Goal: Navigation & Orientation: Find specific page/section

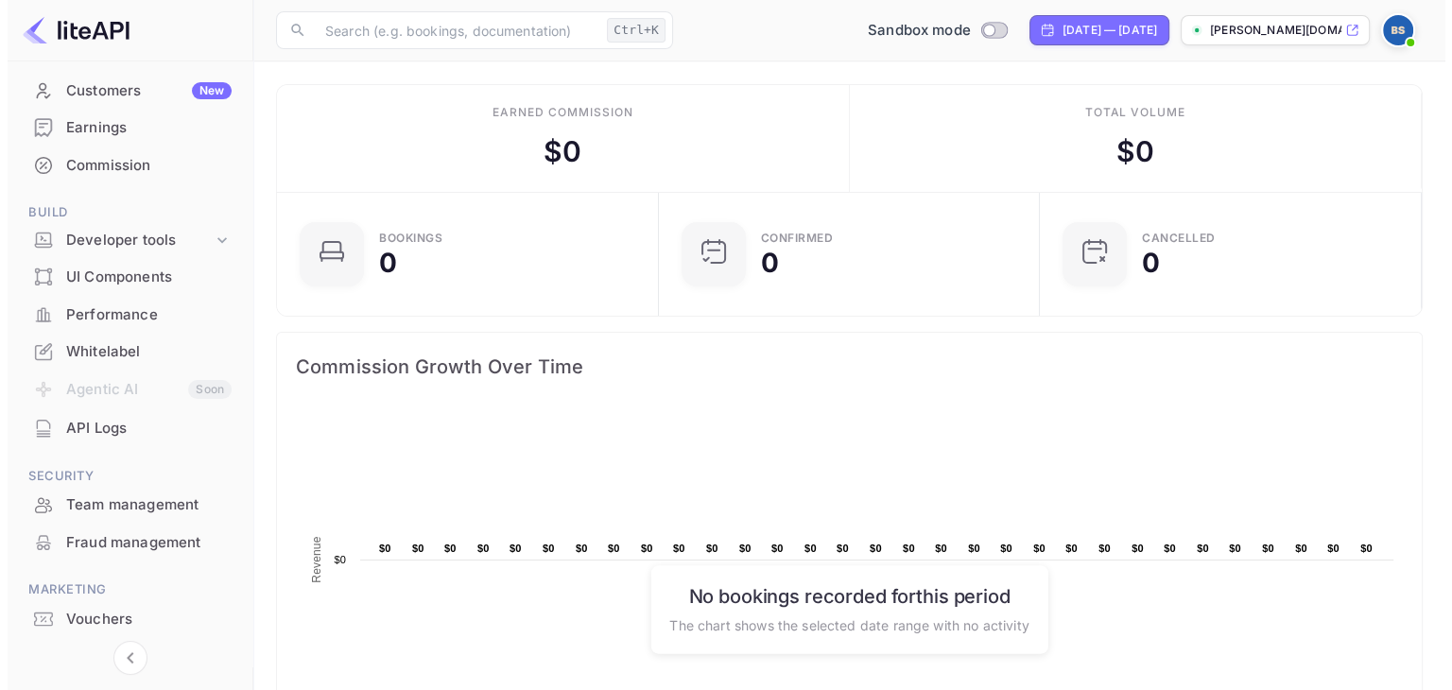
scroll to position [127, 0]
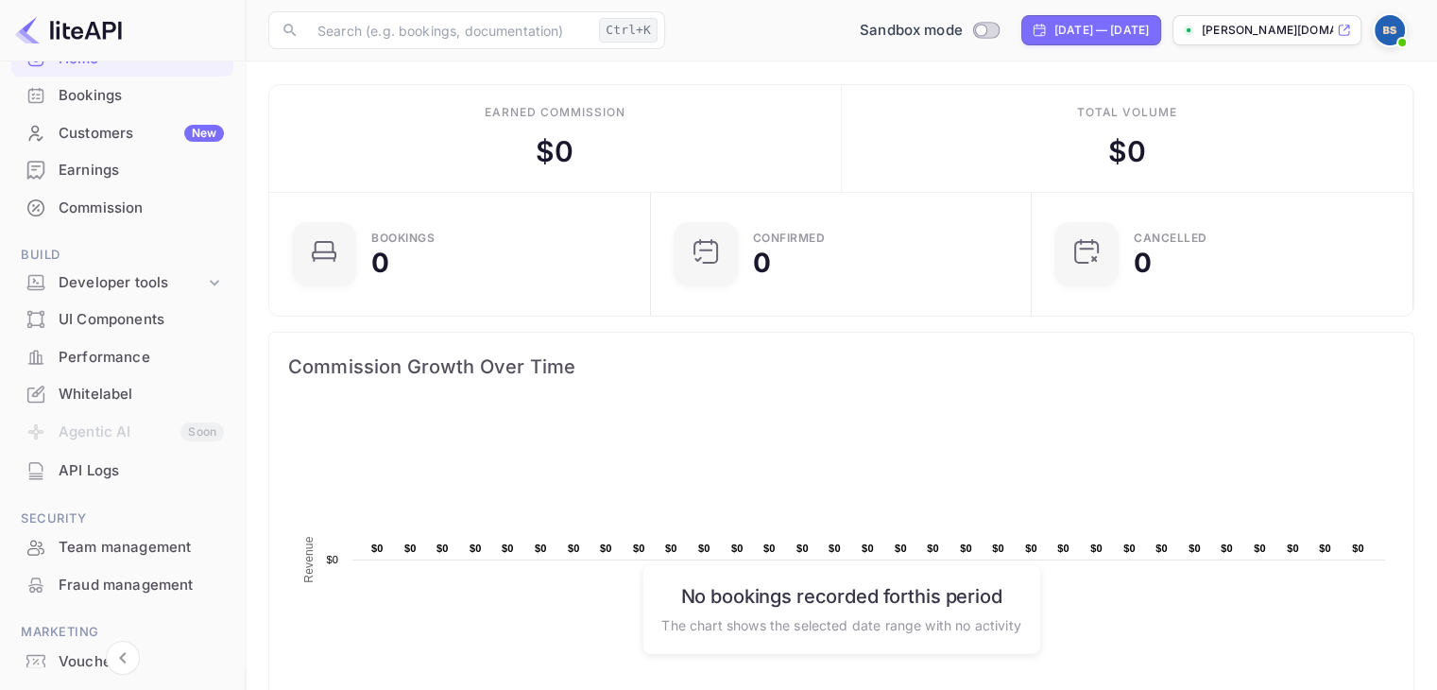
click at [112, 479] on div "API Logs" at bounding box center [141, 471] width 165 height 22
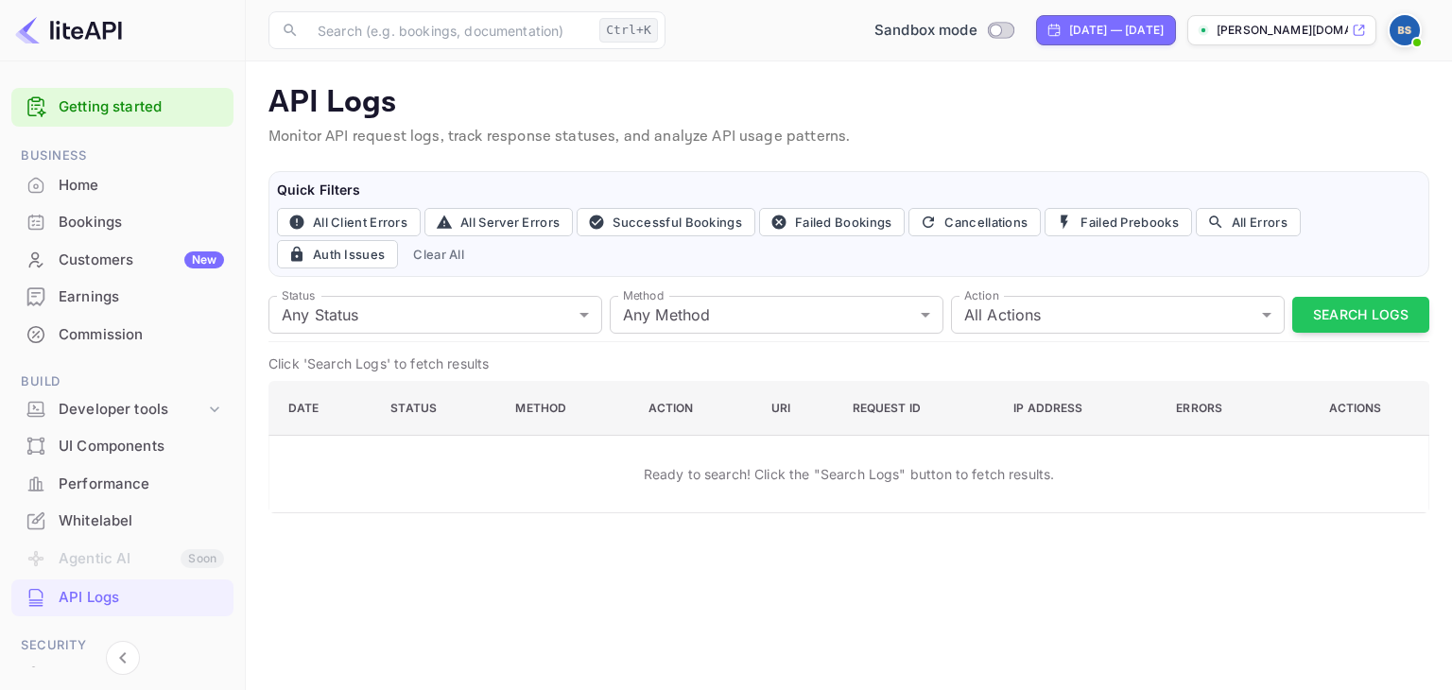
click at [1402, 28] on img at bounding box center [1404, 30] width 30 height 30
click at [765, 112] on div at bounding box center [726, 345] width 1452 height 690
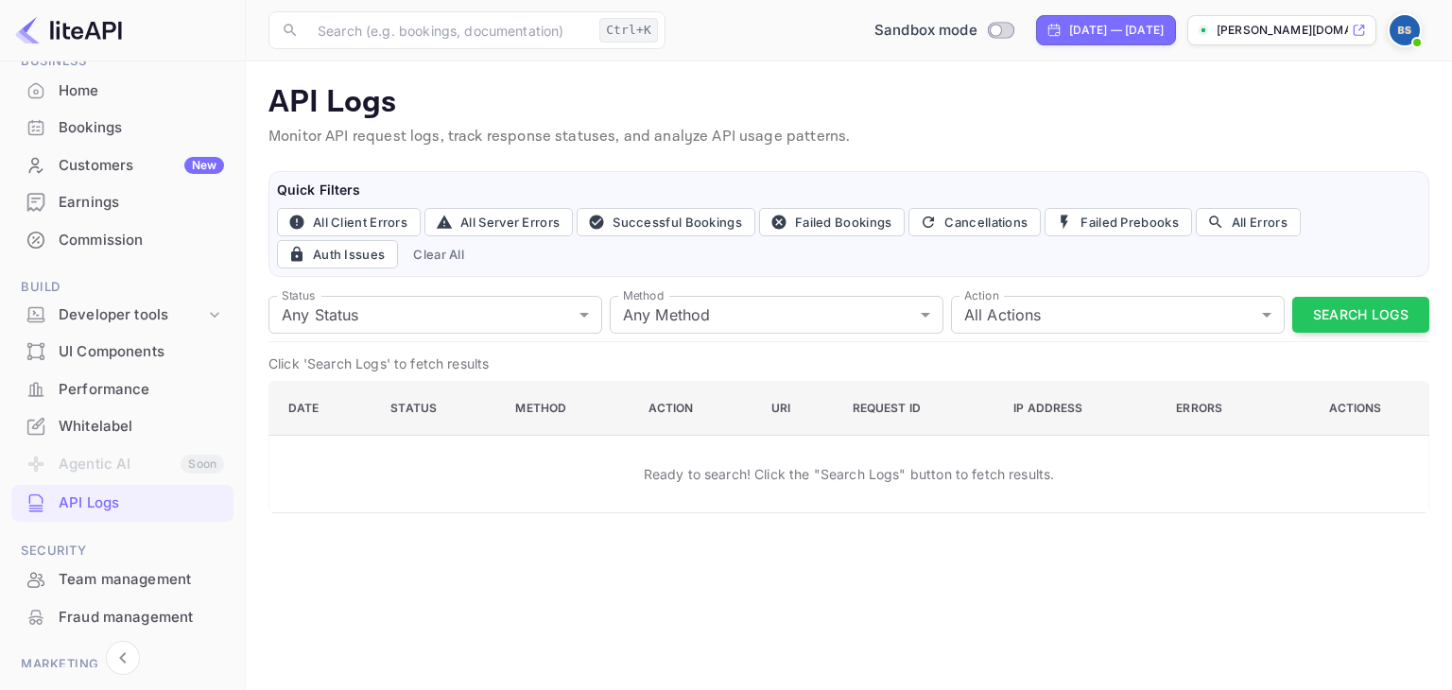
scroll to position [189, 0]
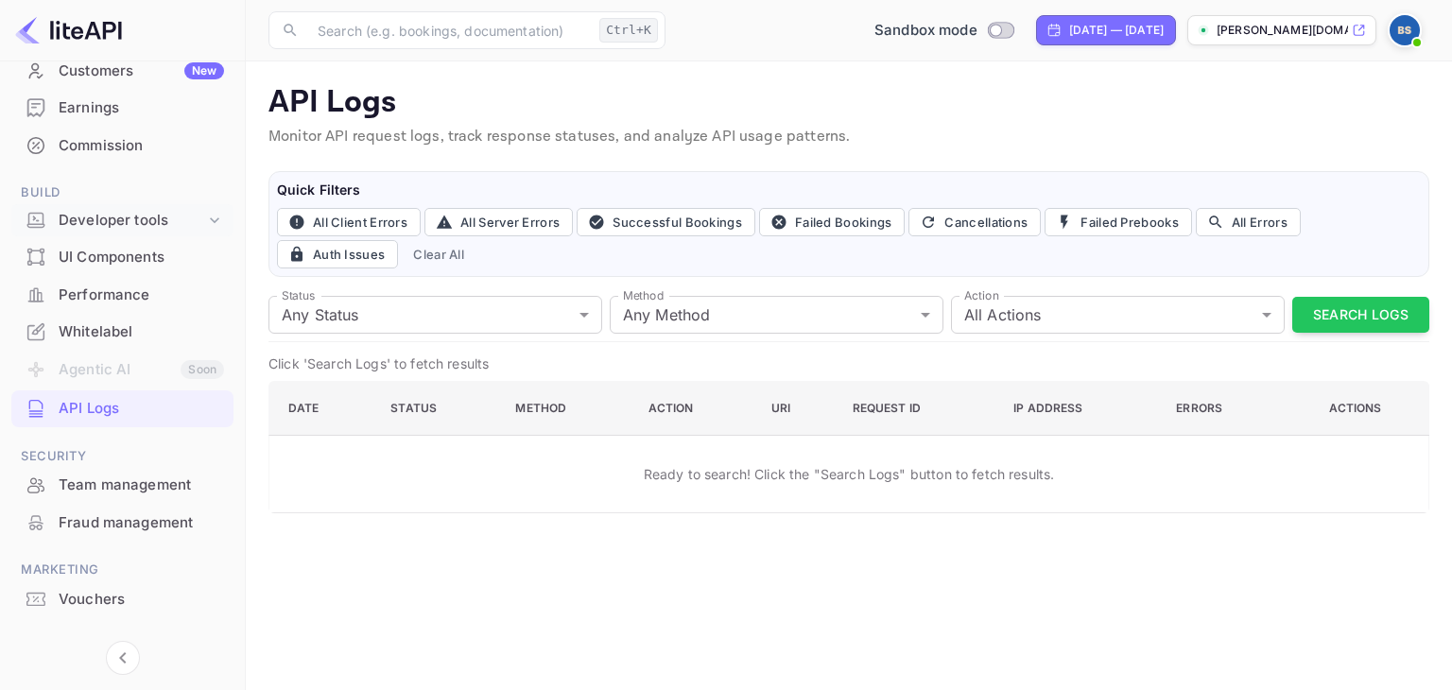
click at [205, 224] on icon at bounding box center [214, 220] width 19 height 19
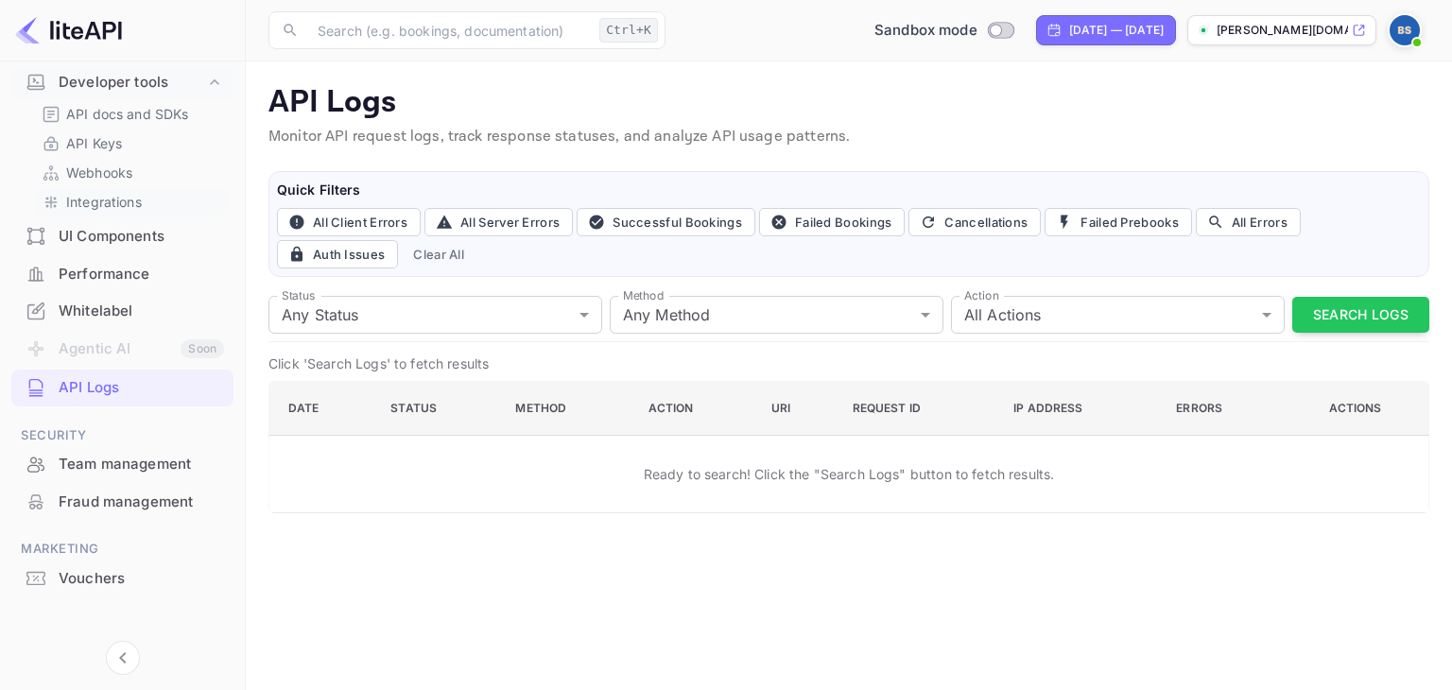
scroll to position [338, 0]
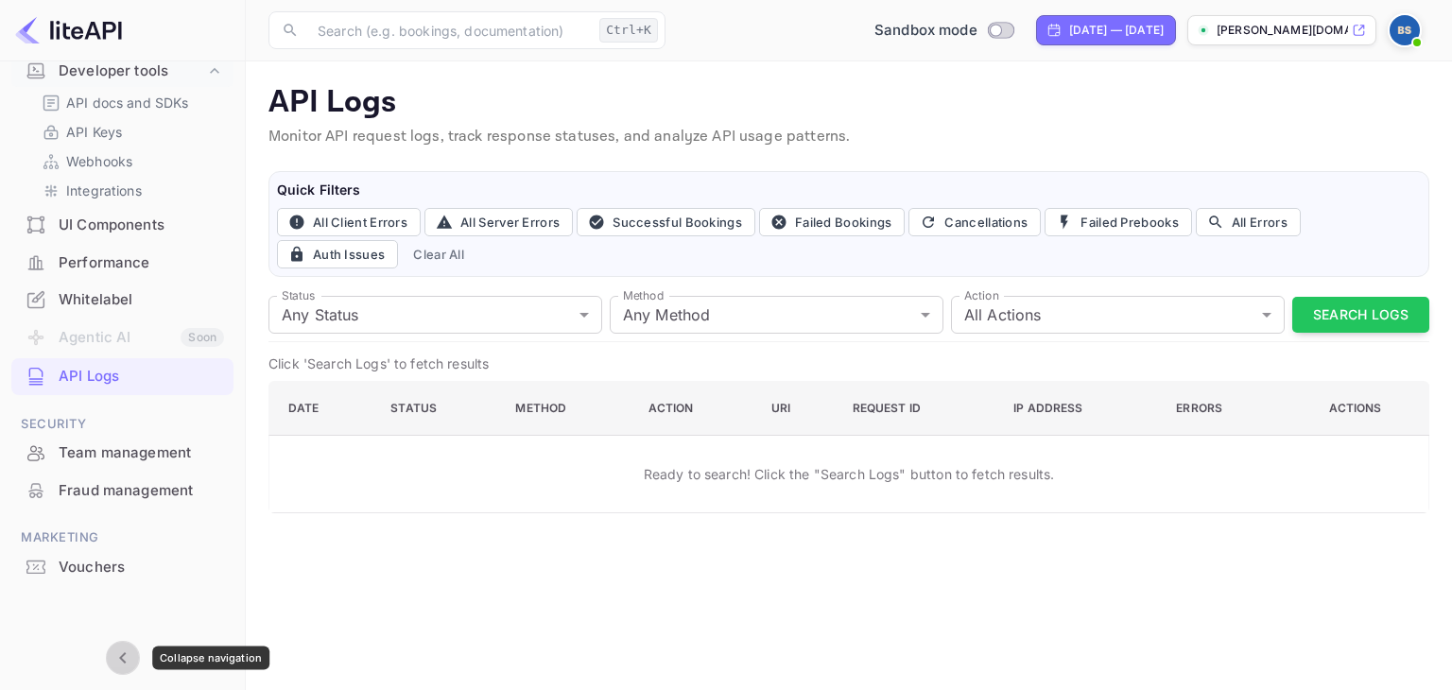
click at [121, 659] on icon "Collapse navigation" at bounding box center [122, 657] width 7 height 11
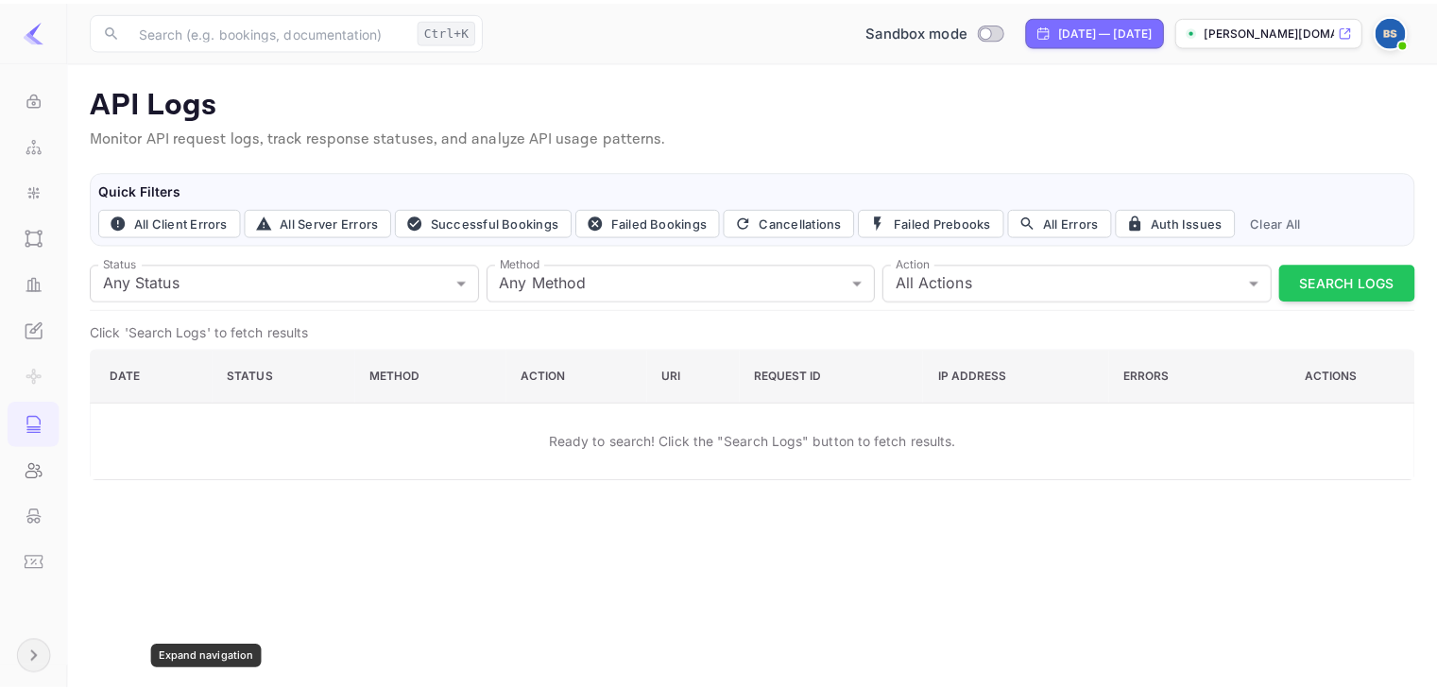
scroll to position [339, 0]
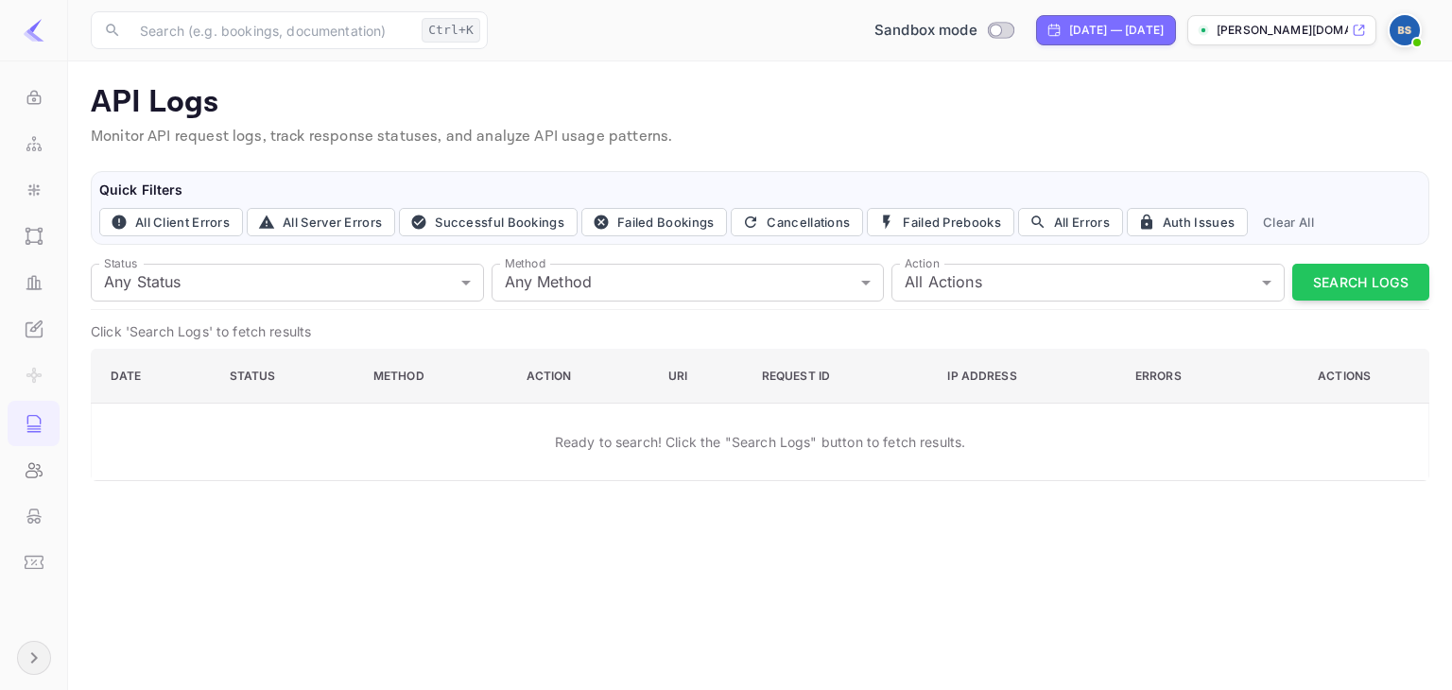
click at [53, 72] on li at bounding box center [34, 50] width 52 height 46
click at [45, 95] on div "API Keys" at bounding box center [34, 97] width 52 height 45
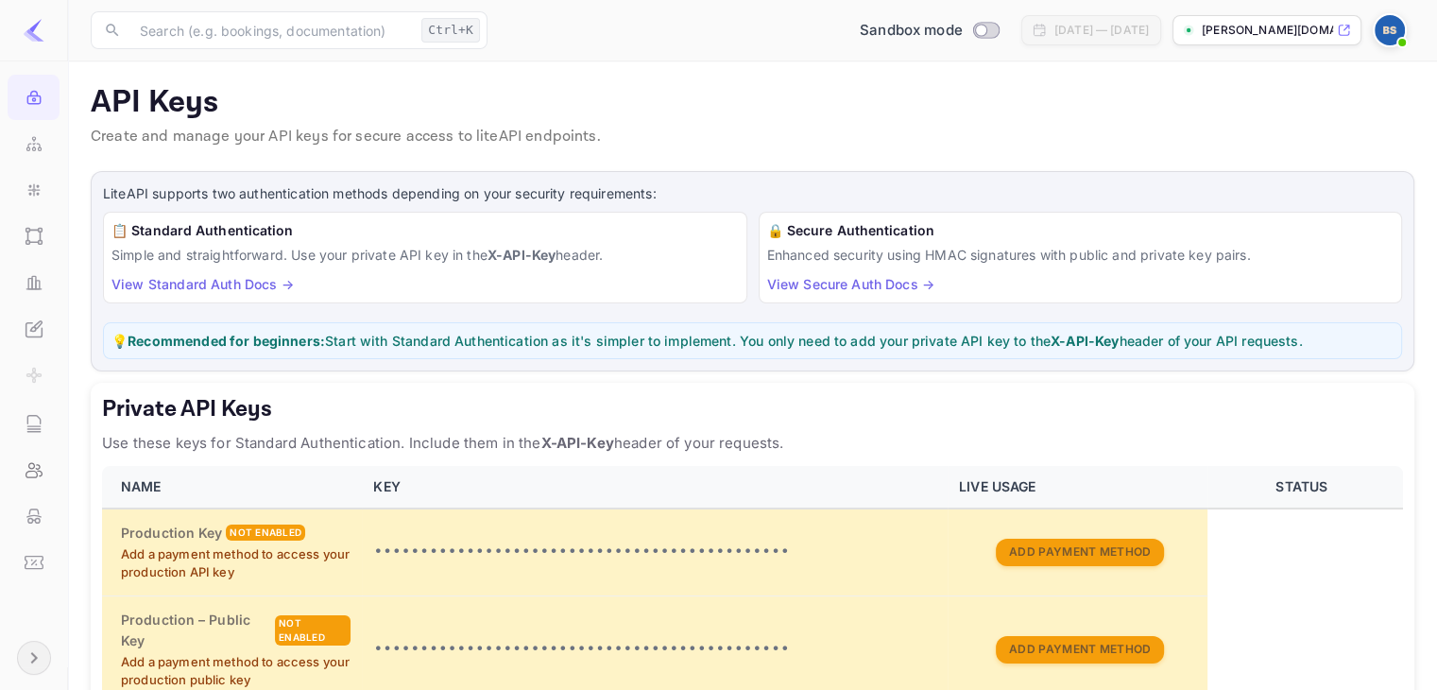
click at [1055, 31] on div "[DATE] — [DATE]" at bounding box center [1102, 30] width 95 height 17
click at [1345, 31] on icon at bounding box center [1344, 30] width 14 height 13
click at [39, 46] on div at bounding box center [34, 30] width 68 height 61
click at [42, 151] on div "Webhooks" at bounding box center [34, 143] width 52 height 45
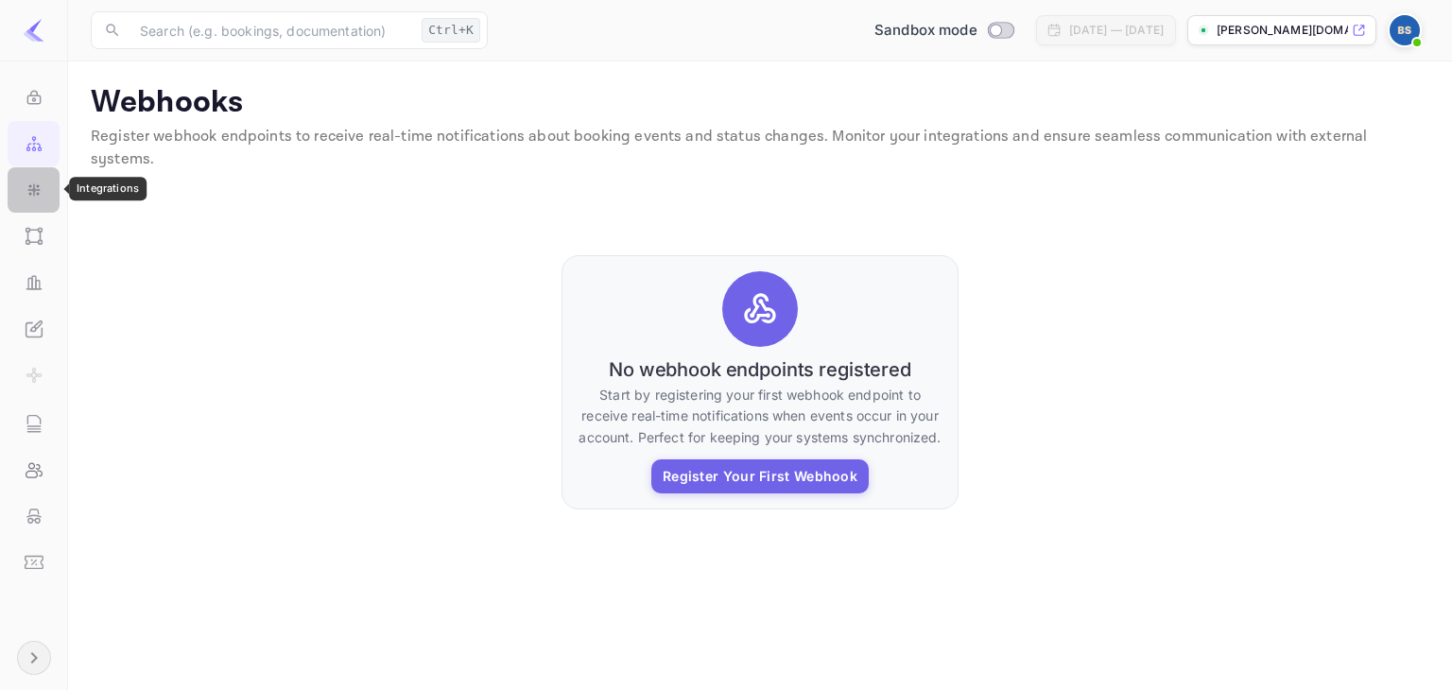
click at [40, 199] on div "Integrations" at bounding box center [34, 189] width 52 height 45
